Goal: Task Accomplishment & Management: Complete application form

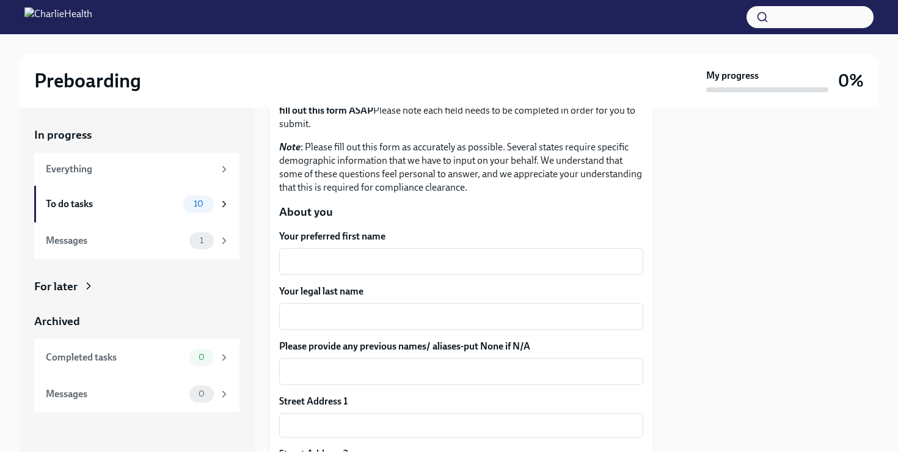
scroll to position [100, 0]
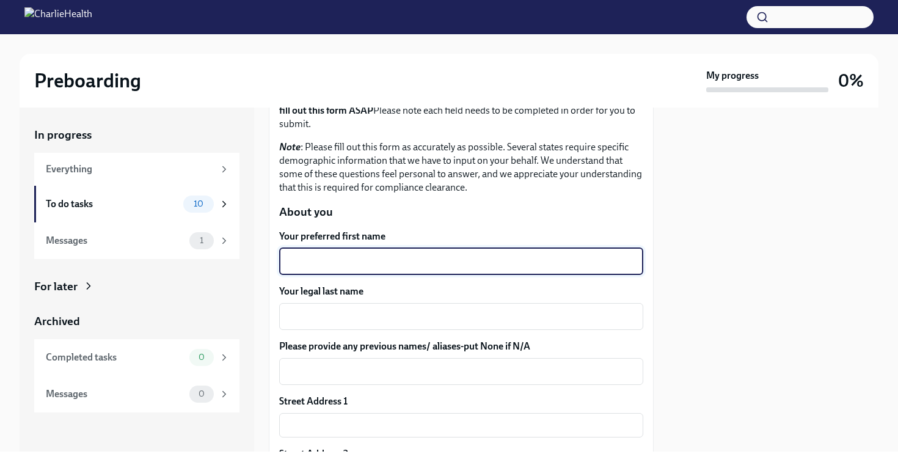
click at [430, 263] on textarea "Your preferred first name" at bounding box center [462, 261] width 350 height 15
type textarea "[PERSON_NAME]"
click at [400, 312] on textarea "Your legal last name" at bounding box center [462, 316] width 350 height 15
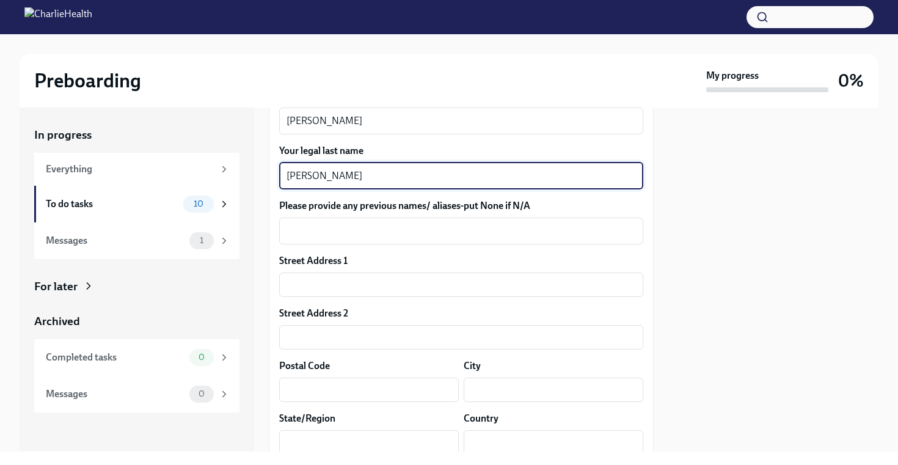
scroll to position [269, 0]
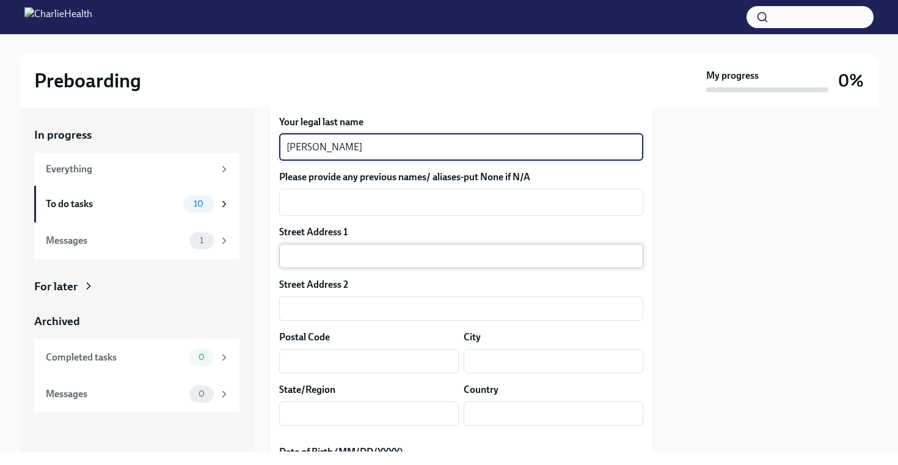
type textarea "[PERSON_NAME]"
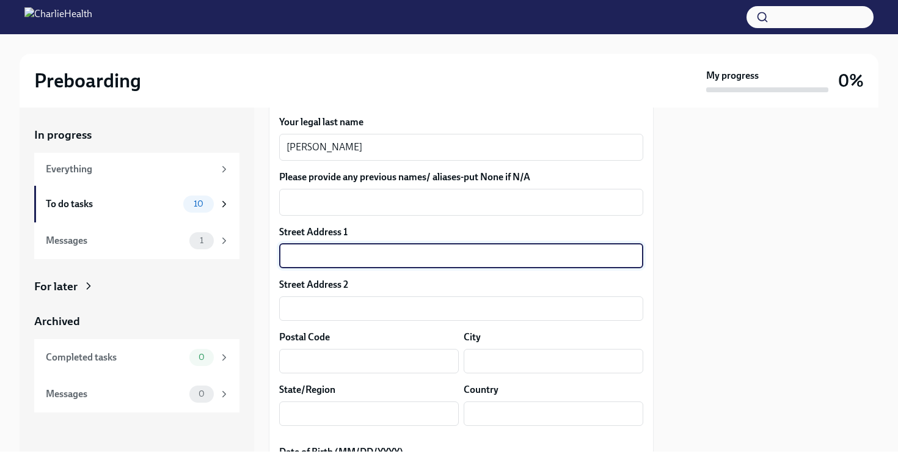
click at [353, 259] on input "text" at bounding box center [461, 256] width 364 height 24
type input "[STREET_ADDRESS]"
type input "10025"
type input "[US_STATE]"
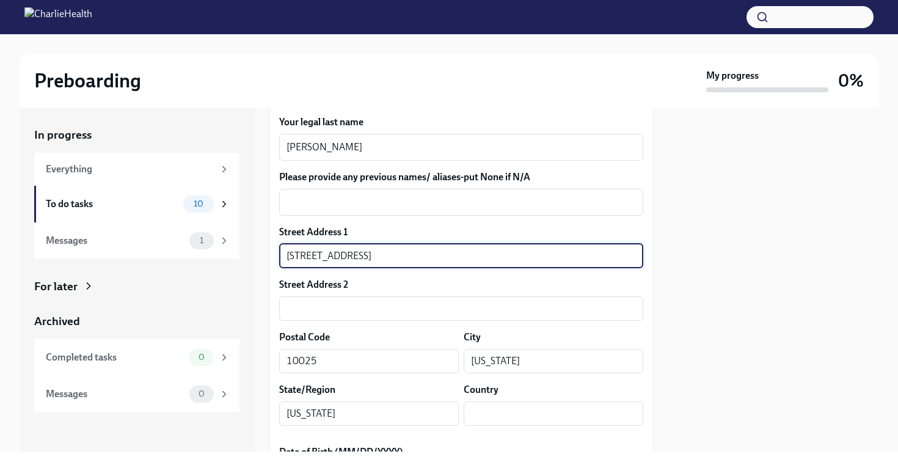
type input "US"
drag, startPoint x: 417, startPoint y: 266, endPoint x: 352, endPoint y: 257, distance: 65.4
click at [352, 257] on input "[STREET_ADDRESS]" at bounding box center [461, 256] width 364 height 24
type input "[STREET_ADDRESS]"
click at [313, 309] on input "text" at bounding box center [461, 308] width 364 height 24
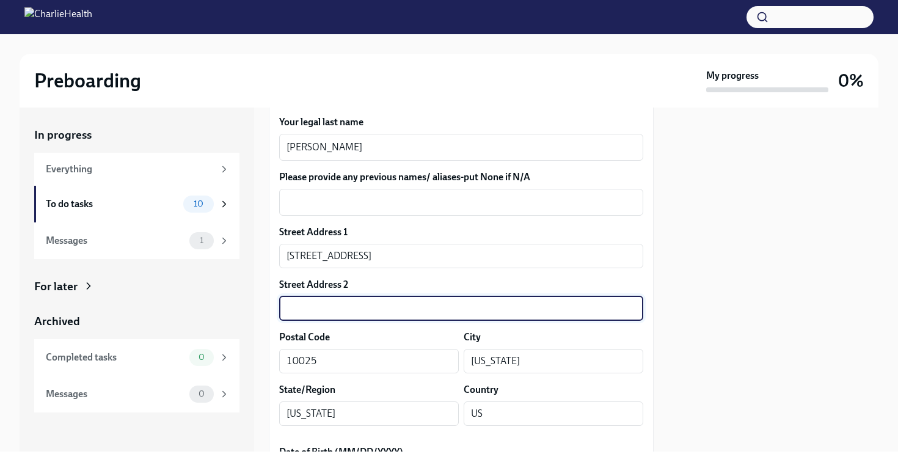
paste input "Apartment 2G"
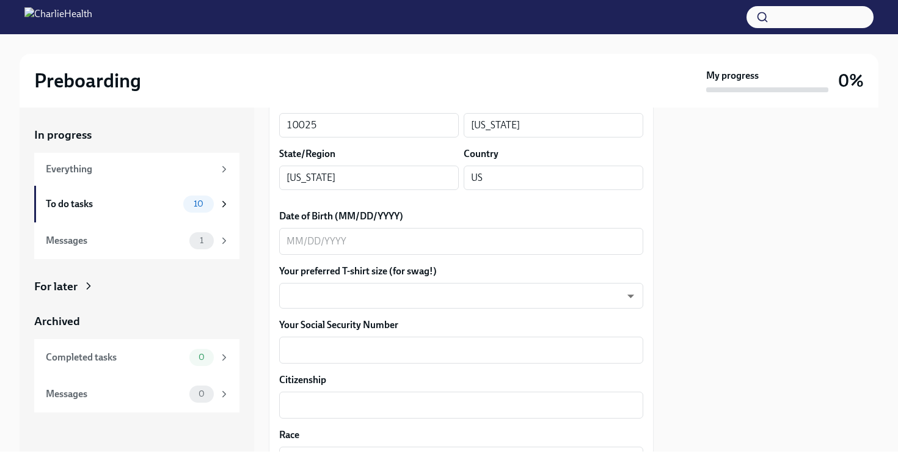
scroll to position [519, 0]
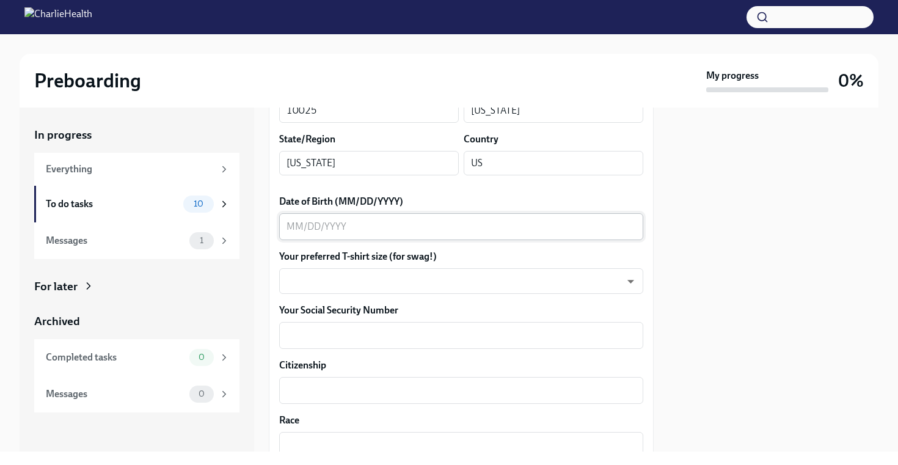
type input "Apartment 2G"
click at [351, 225] on textarea "Date of Birth (MM/DD/YYYY)" at bounding box center [462, 226] width 350 height 15
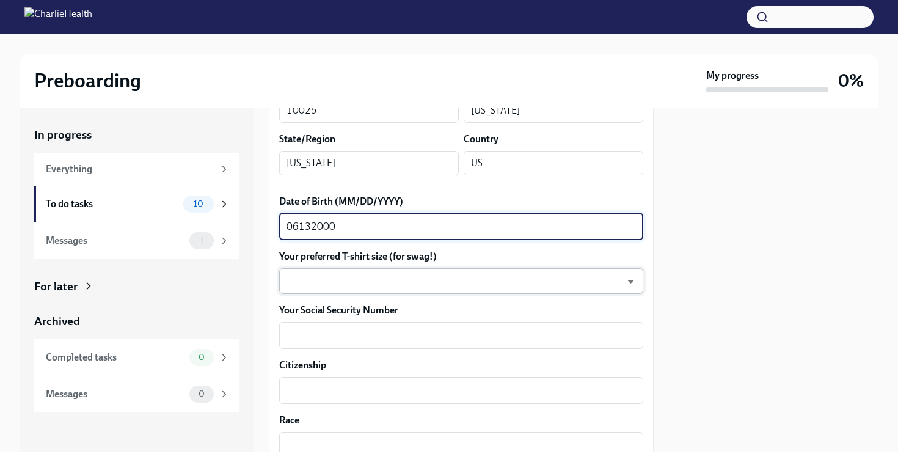
type textarea "06132000"
click at [373, 283] on body "Preboarding My progress 0% In progress Everything To do tasks 10 Messages 1 For…" at bounding box center [449, 232] width 898 height 465
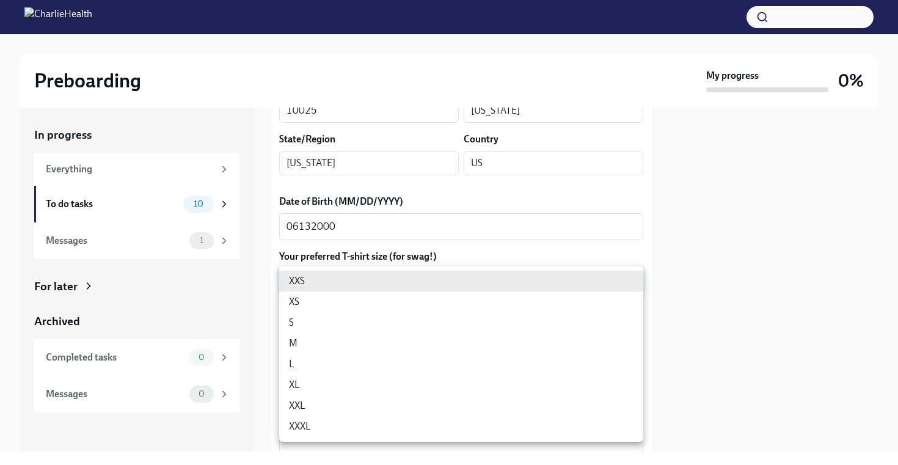
click at [340, 359] on li "L" at bounding box center [461, 364] width 364 height 21
type input "LvpEGRrq8"
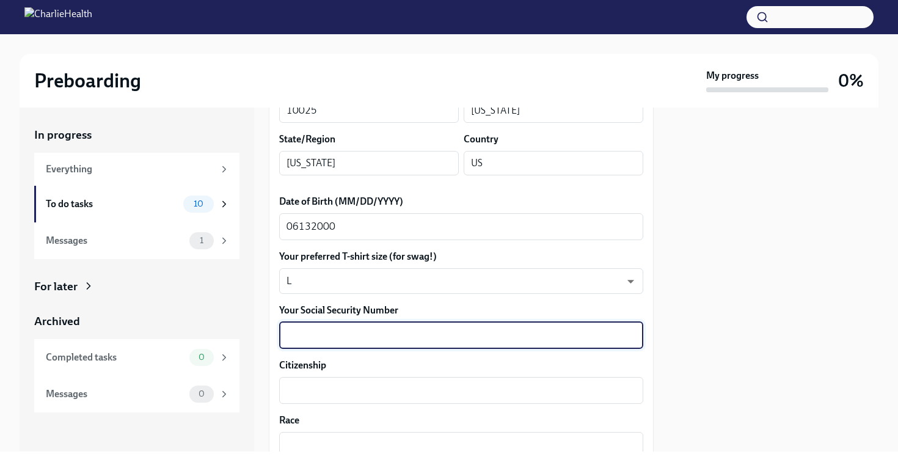
click at [412, 337] on textarea "Your Social Security Number" at bounding box center [462, 335] width 350 height 15
type textarea "062909299"
click at [535, 393] on textarea "Citizenship" at bounding box center [462, 390] width 350 height 15
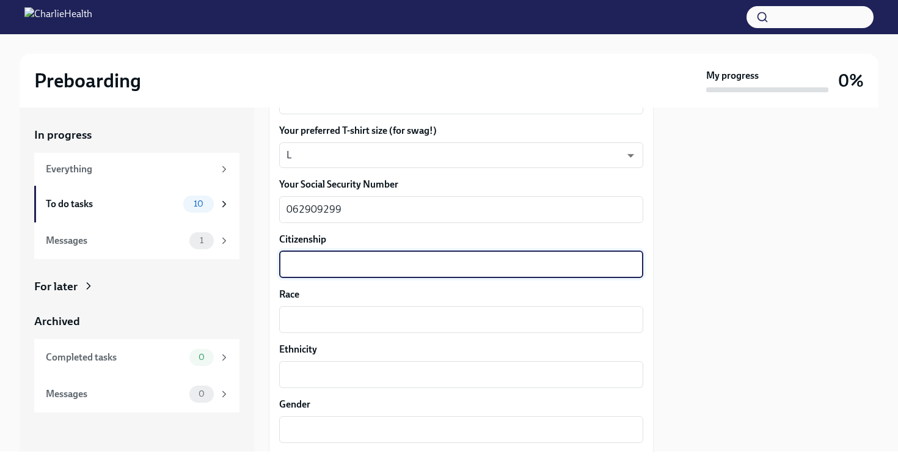
scroll to position [646, 0]
type textarea "citizen"
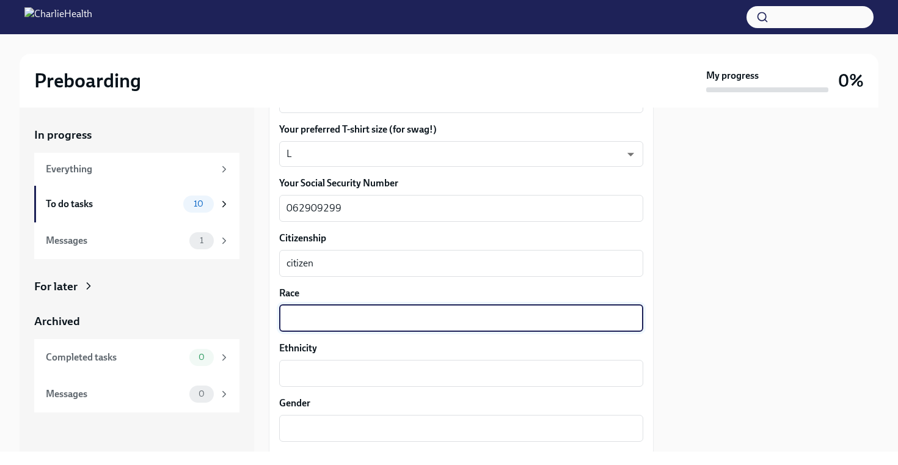
click at [373, 318] on textarea "Race" at bounding box center [462, 318] width 350 height 15
type textarea "white"
click at [354, 370] on textarea "Ethnicity" at bounding box center [462, 373] width 350 height 15
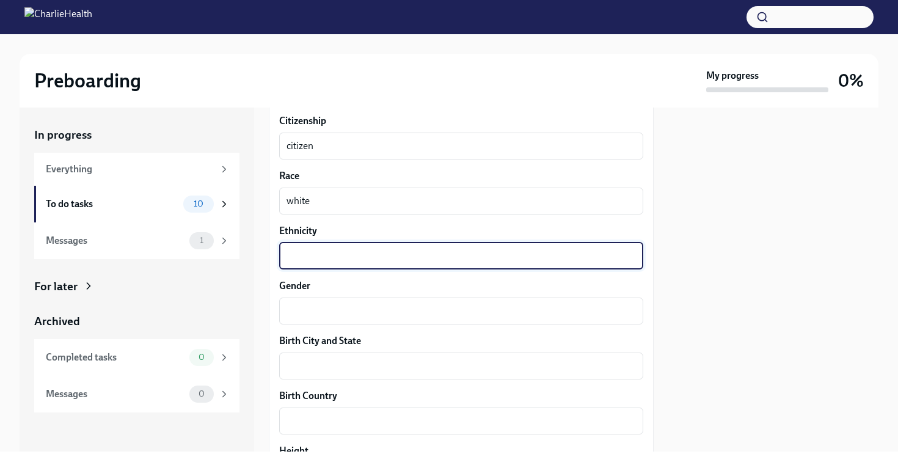
scroll to position [763, 0]
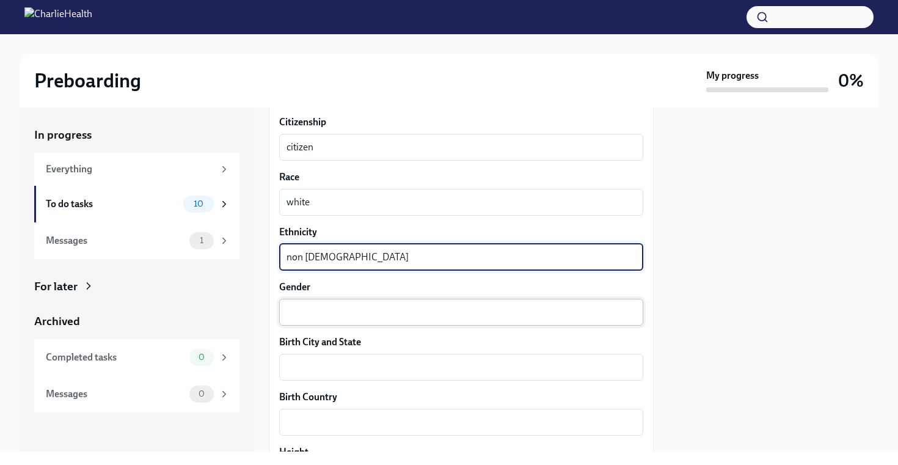
type textarea "non [DEMOGRAPHIC_DATA]"
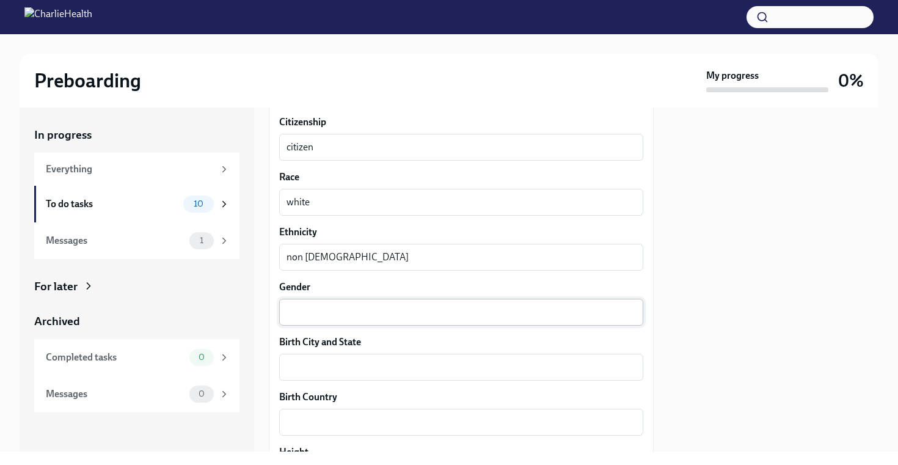
click at [331, 302] on div "x ​" at bounding box center [461, 312] width 364 height 27
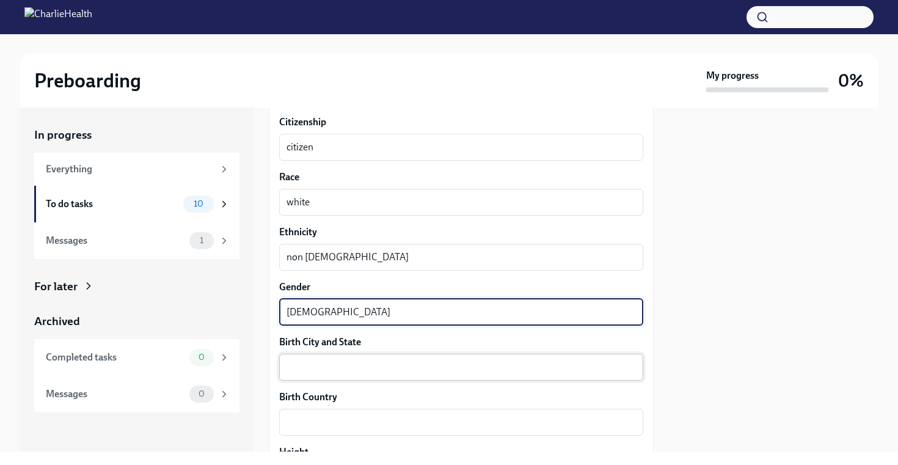
type textarea "[DEMOGRAPHIC_DATA]"
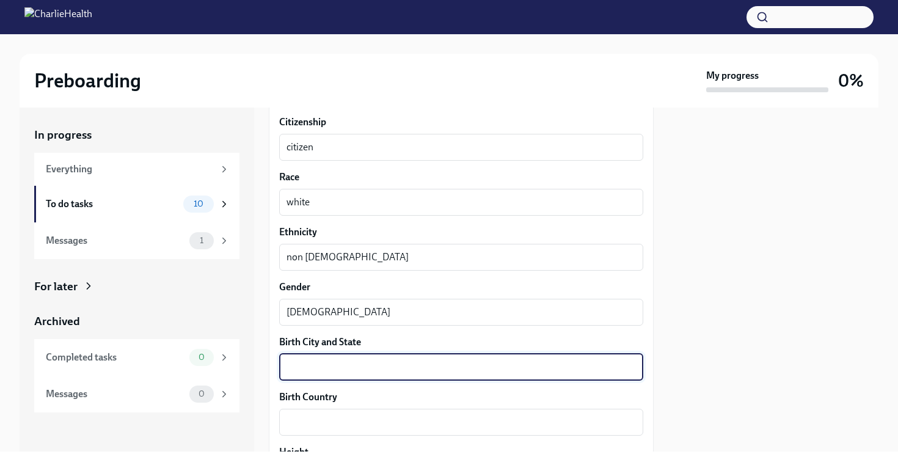
click at [337, 365] on textarea "Birth City and State" at bounding box center [462, 367] width 350 height 15
type textarea "[US_STATE][GEOGRAPHIC_DATA] [US_STATE]"
type textarea "[GEOGRAPHIC_DATA] [GEOGRAPHIC_DATA]"
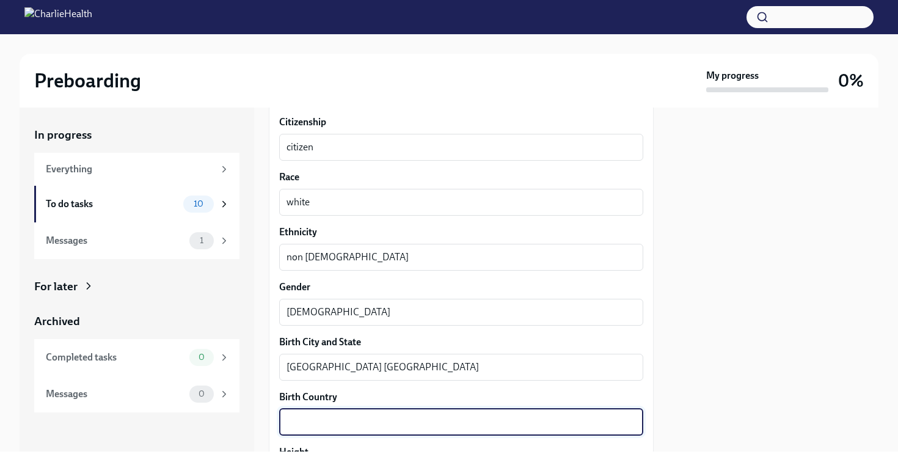
click at [377, 425] on textarea "Birth Country" at bounding box center [462, 422] width 350 height 15
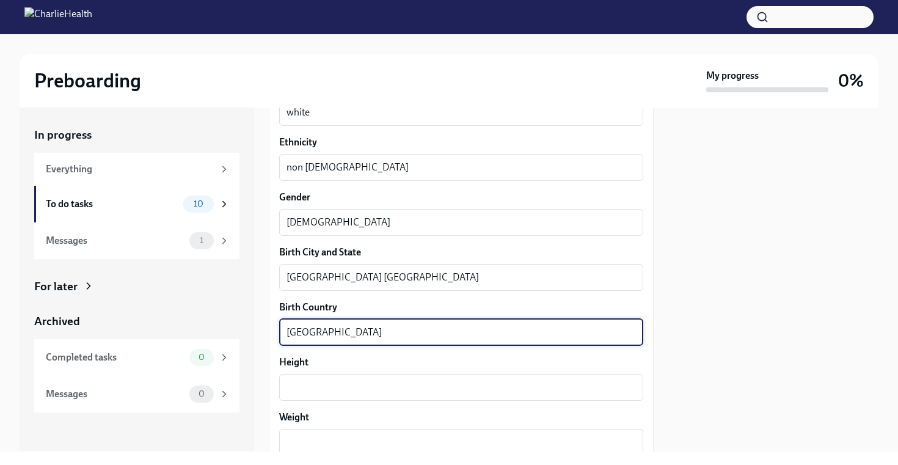
scroll to position [929, 0]
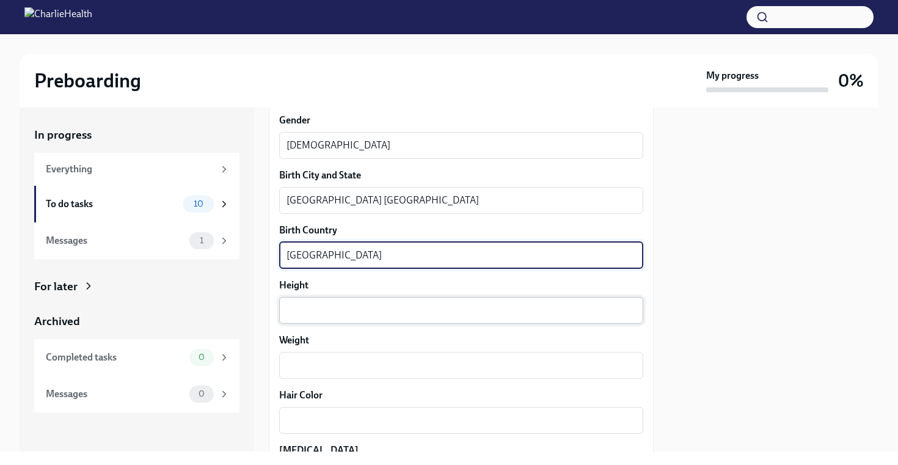
type textarea "[GEOGRAPHIC_DATA]"
click at [362, 317] on textarea "Height" at bounding box center [462, 310] width 350 height 15
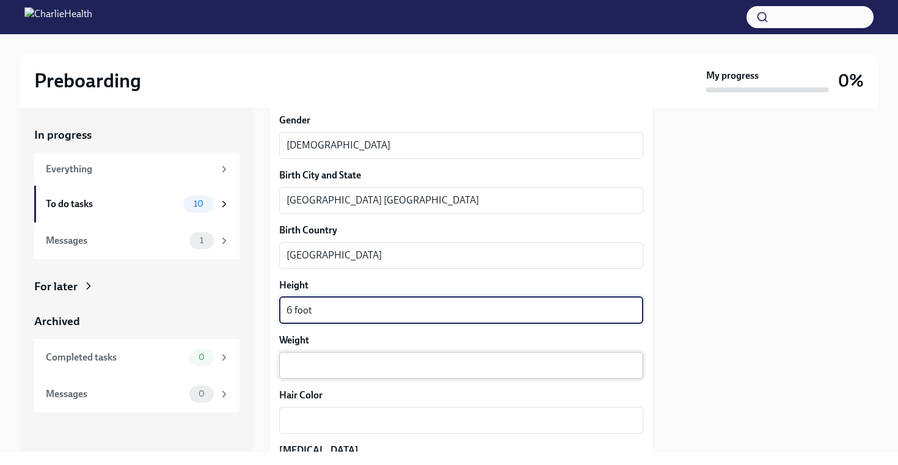
type textarea "6 foot"
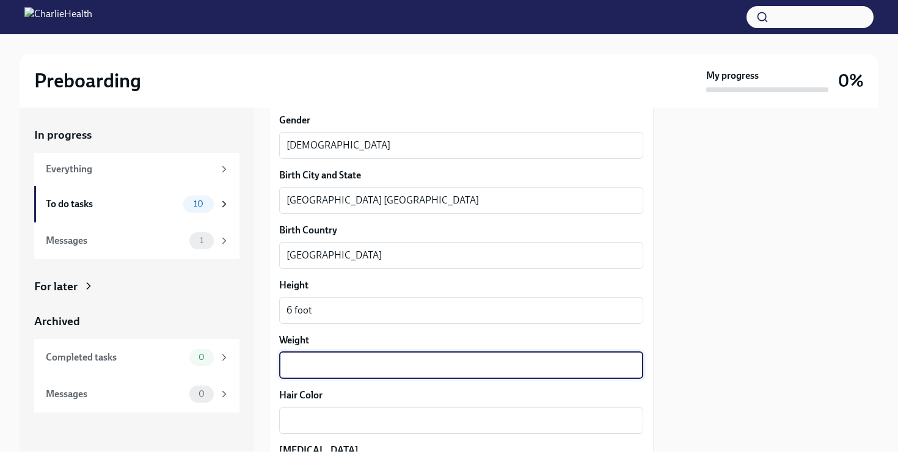
click at [341, 372] on textarea "Weight" at bounding box center [462, 365] width 350 height 15
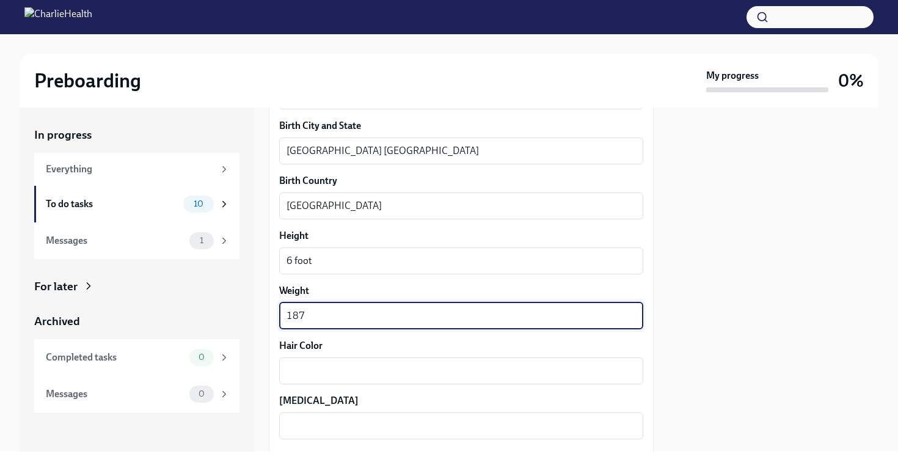
scroll to position [996, 0]
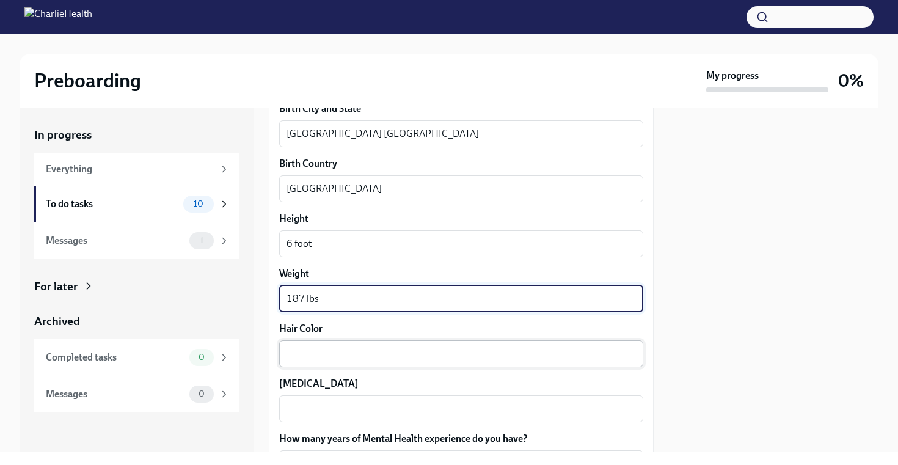
type textarea "187 lbs"
click at [314, 350] on textarea "Hair Color" at bounding box center [462, 353] width 350 height 15
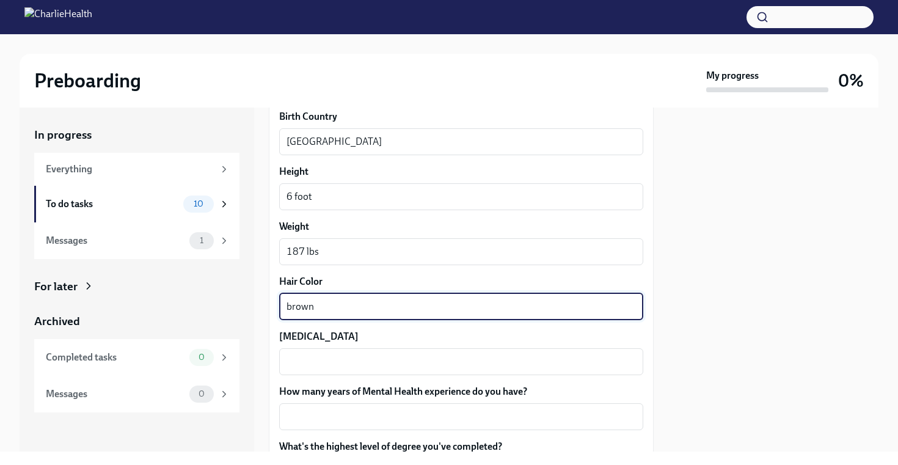
scroll to position [1052, 0]
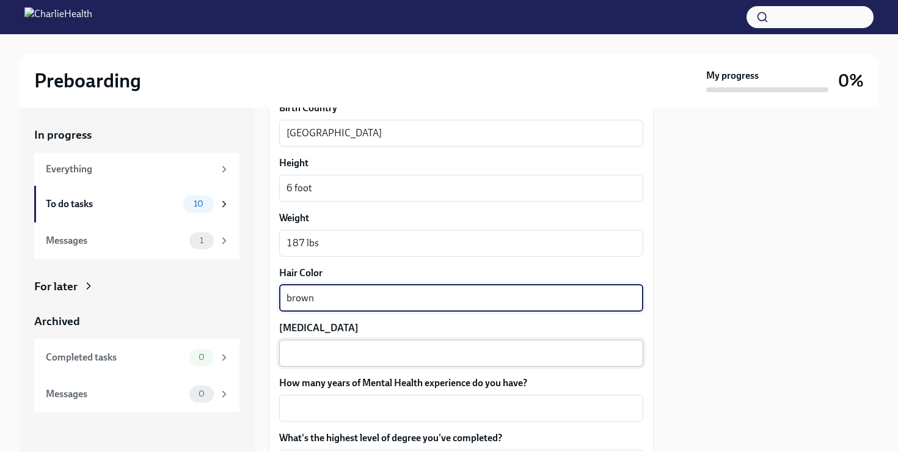
type textarea "brown"
click at [355, 355] on textarea "[MEDICAL_DATA]" at bounding box center [462, 353] width 350 height 15
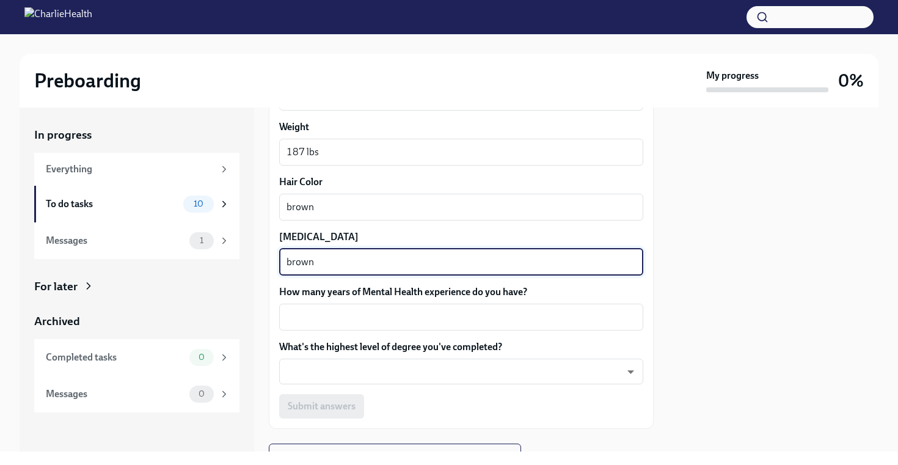
scroll to position [1143, 0]
type textarea "brown"
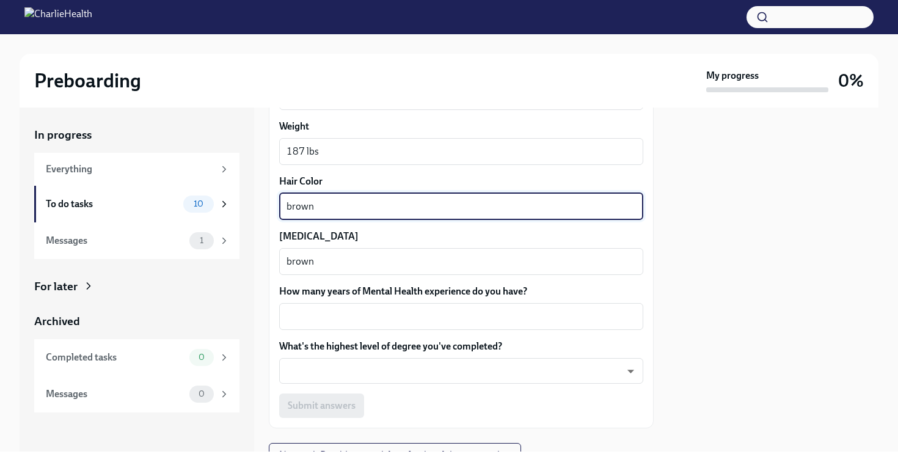
drag, startPoint x: 320, startPoint y: 211, endPoint x: 284, endPoint y: 211, distance: 35.4
click at [284, 211] on div "brown x ​" at bounding box center [461, 206] width 364 height 27
type textarea "black"
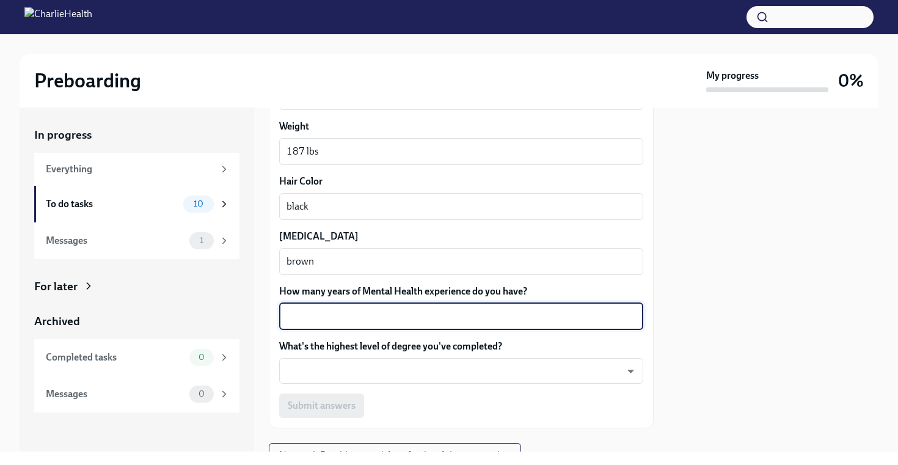
click at [334, 318] on textarea "How many years of Mental Health experience do you have?" at bounding box center [462, 316] width 350 height 15
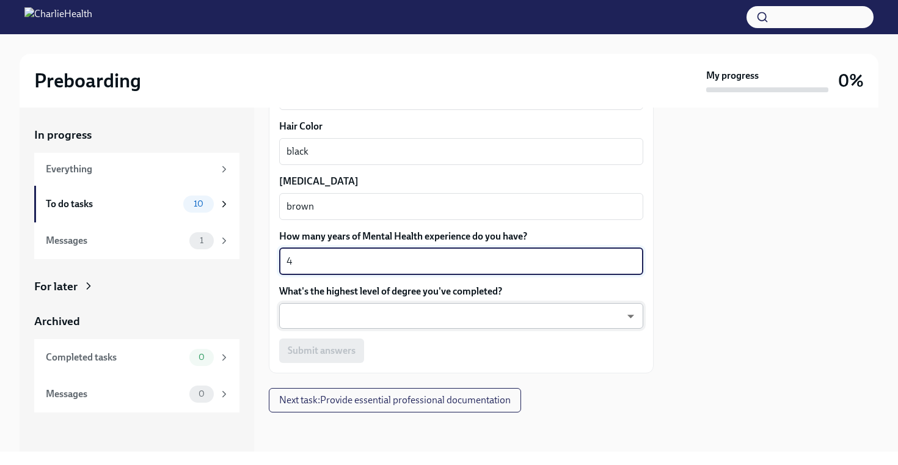
type textarea "4"
click at [387, 319] on body "Preboarding My progress 0% In progress Everything To do tasks 10 Messages 1 For…" at bounding box center [449, 232] width 898 height 465
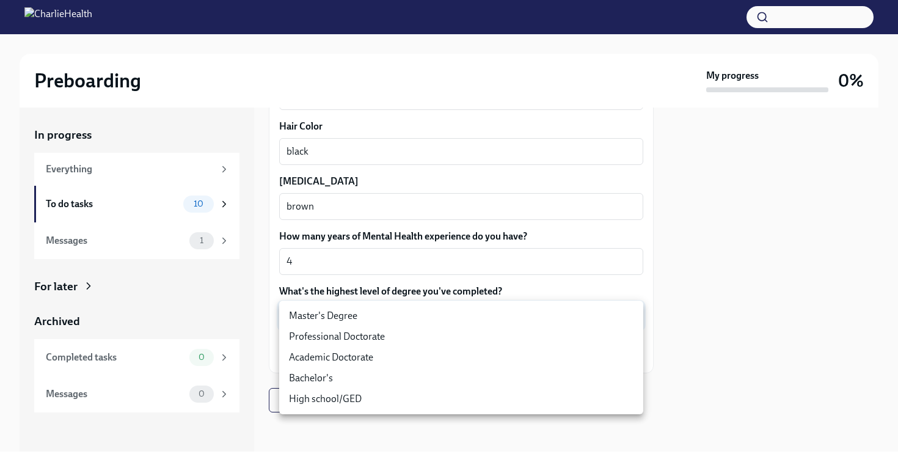
click at [386, 315] on li "Master's Degree" at bounding box center [461, 316] width 364 height 21
type input "2vBr-ghkD"
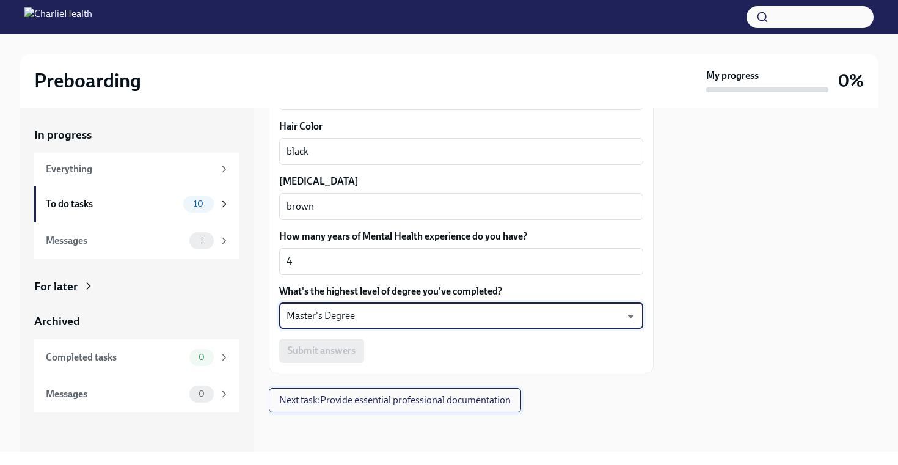
click at [374, 403] on span "Next task : Provide essential professional documentation" at bounding box center [395, 400] width 232 height 12
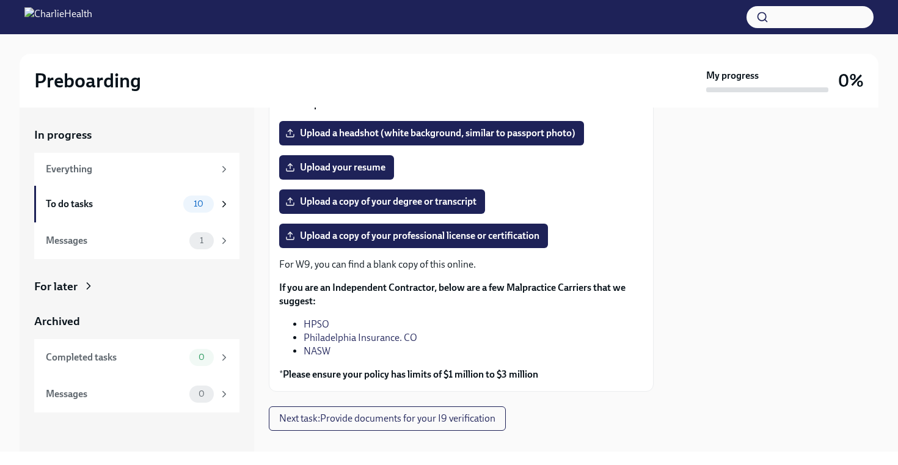
scroll to position [161, 0]
